Goal: Task Accomplishment & Management: Manage account settings

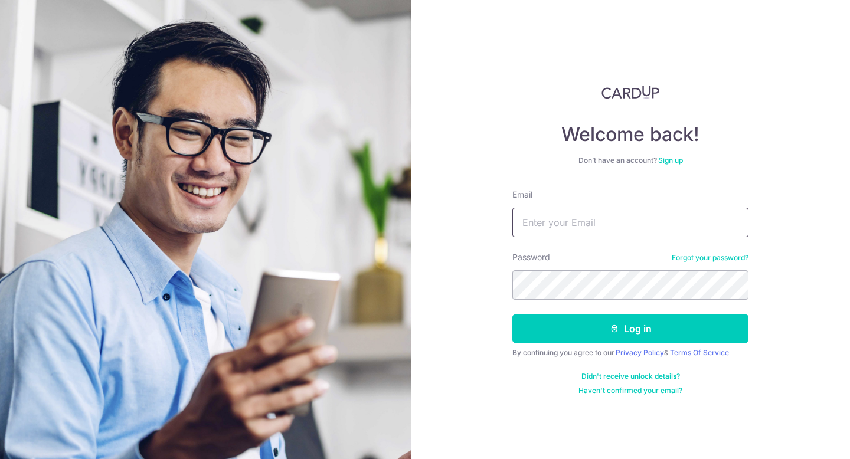
click at [532, 221] on input "Email" at bounding box center [631, 223] width 236 height 30
type input "gabriel_yapal@hotmail.com"
drag, startPoint x: 611, startPoint y: 317, endPoint x: 611, endPoint y: 304, distance: 13.6
click at [611, 306] on form "Email gabriel_yapal@hotmail.com Password Forgot your password? Log in By contin…" at bounding box center [631, 292] width 236 height 207
click at [602, 269] on div "Password Forgot your password?" at bounding box center [631, 276] width 236 height 48
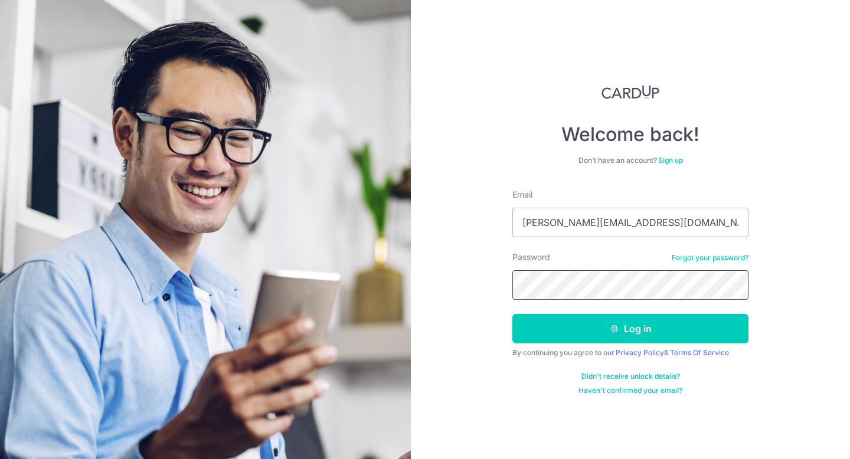
click at [513, 314] on button "Log in" at bounding box center [631, 329] width 236 height 30
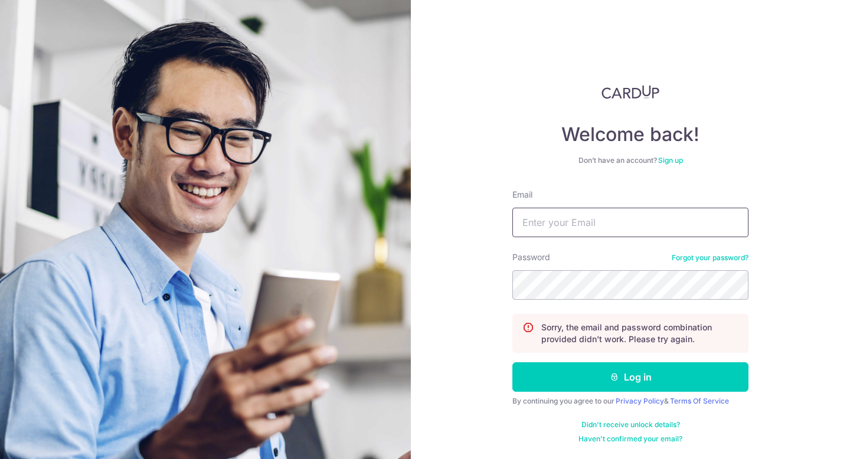
click at [584, 224] on input "Email" at bounding box center [631, 223] width 236 height 30
type input "gabriel_yapal@hotmail.com"
click at [513, 363] on button "Log in" at bounding box center [631, 378] width 236 height 30
click at [550, 221] on input "Email" at bounding box center [631, 223] width 236 height 30
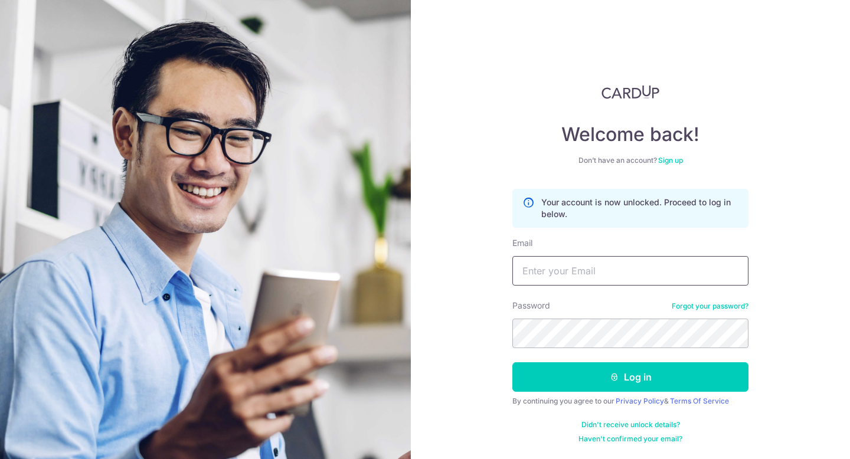
click at [598, 269] on input "Email" at bounding box center [631, 271] width 236 height 30
click at [555, 255] on div "Email" at bounding box center [631, 261] width 236 height 48
